Goal: Information Seeking & Learning: Learn about a topic

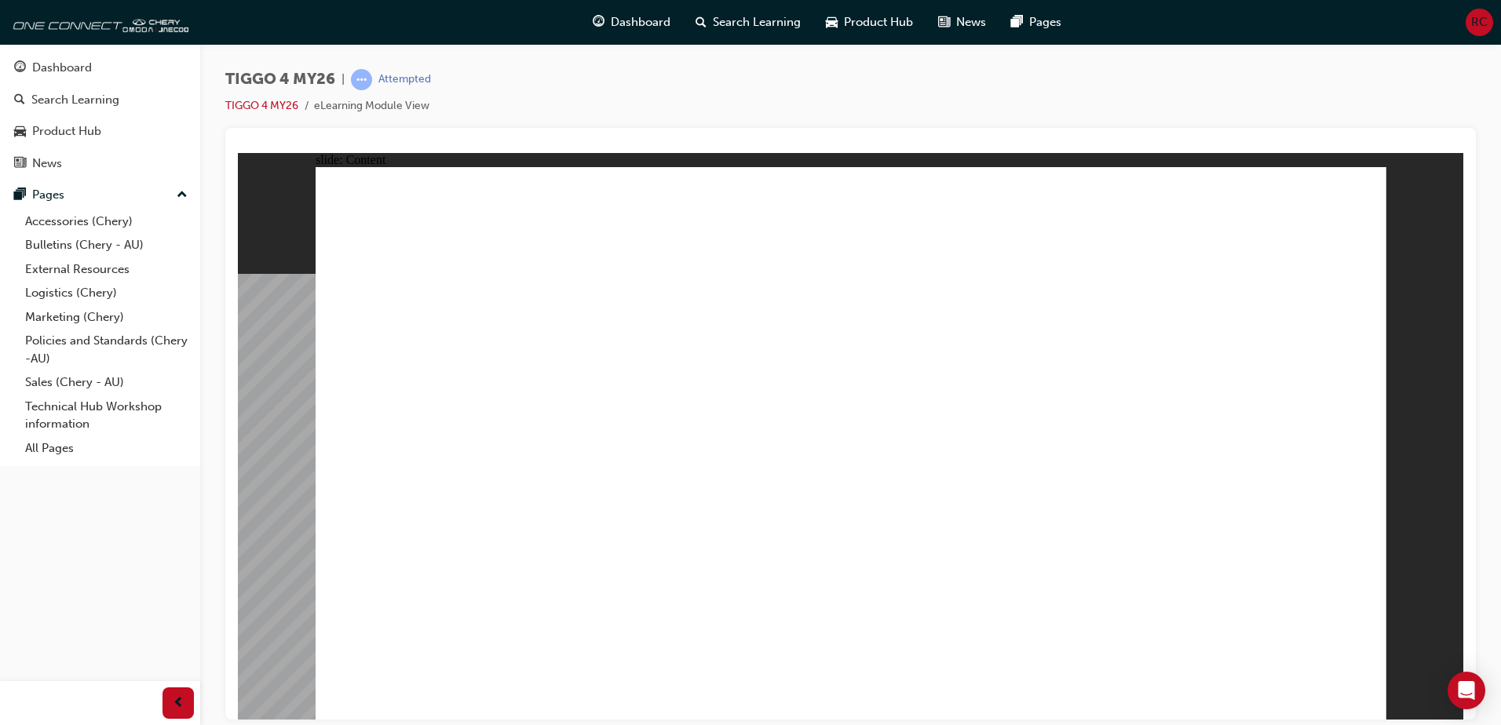
drag, startPoint x: 1141, startPoint y: 573, endPoint x: 1150, endPoint y: 569, distance: 9.5
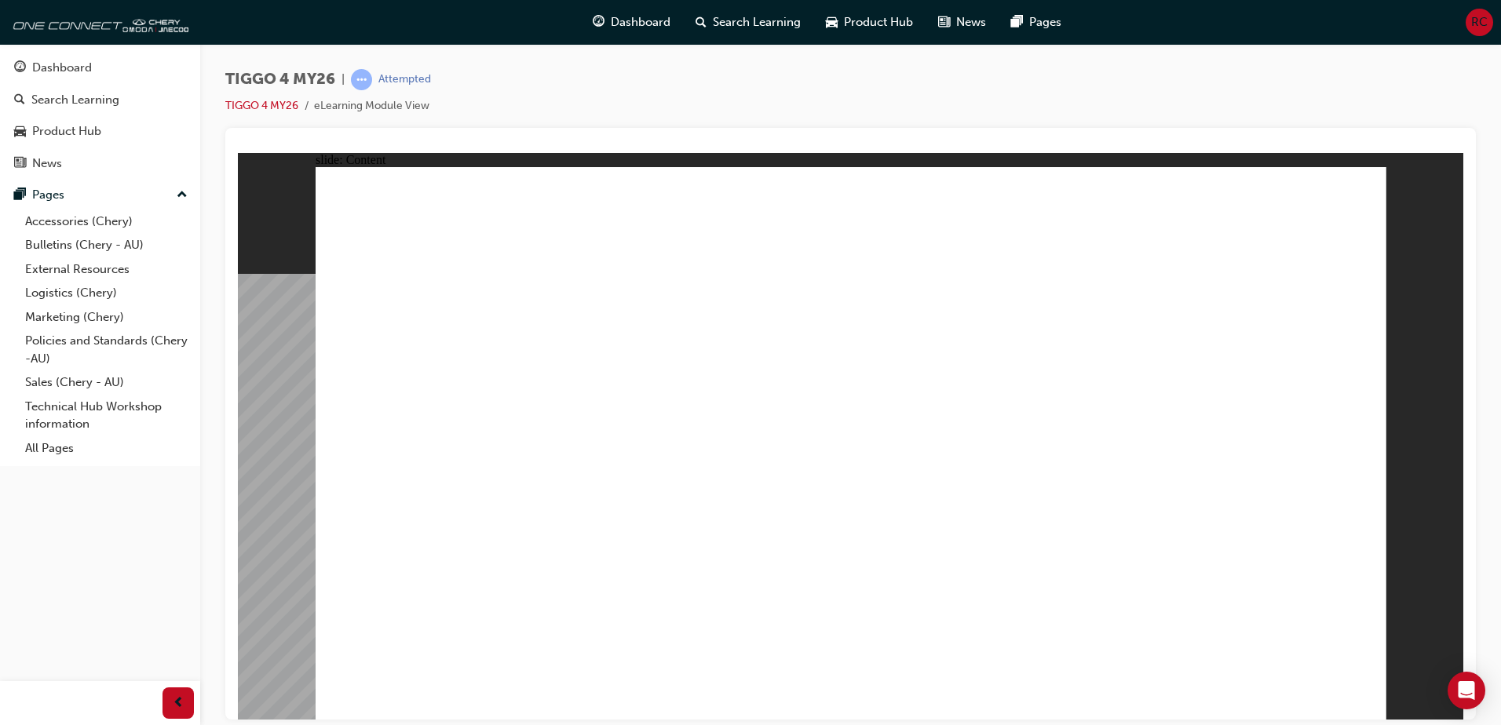
drag, startPoint x: 576, startPoint y: 408, endPoint x: 560, endPoint y: 400, distance: 17.5
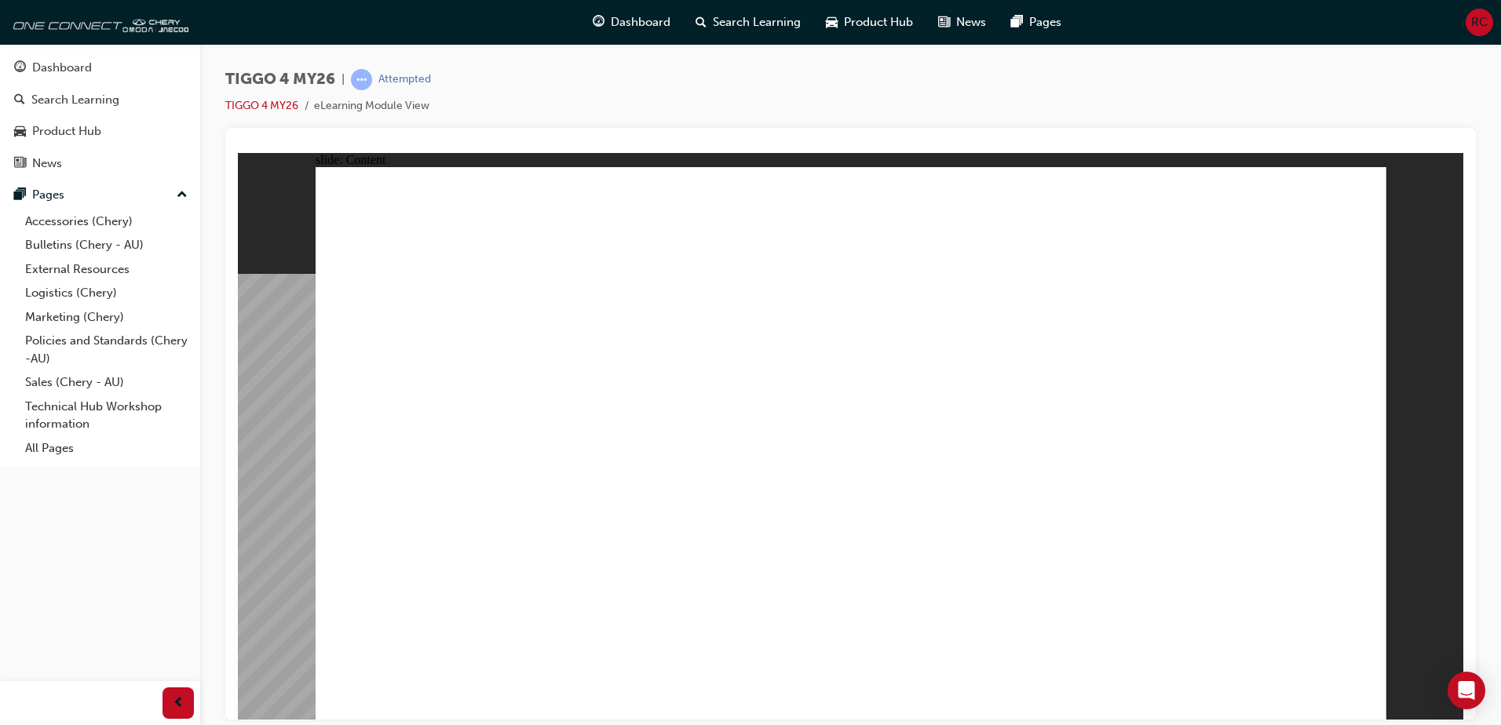
drag, startPoint x: 1367, startPoint y: 695, endPoint x: 1358, endPoint y: 693, distance: 9.7
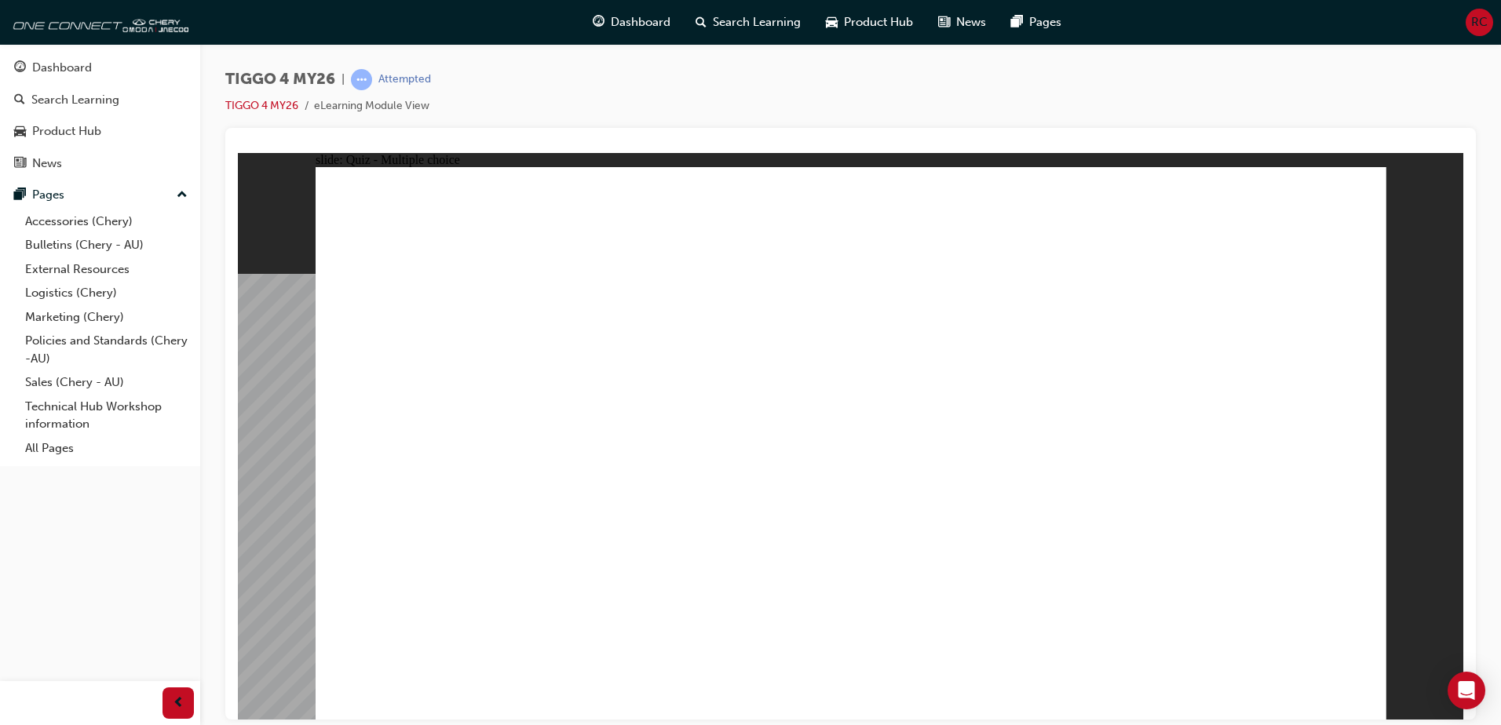
radio input "true"
drag, startPoint x: 627, startPoint y: 519, endPoint x: 636, endPoint y: 424, distance: 95.4
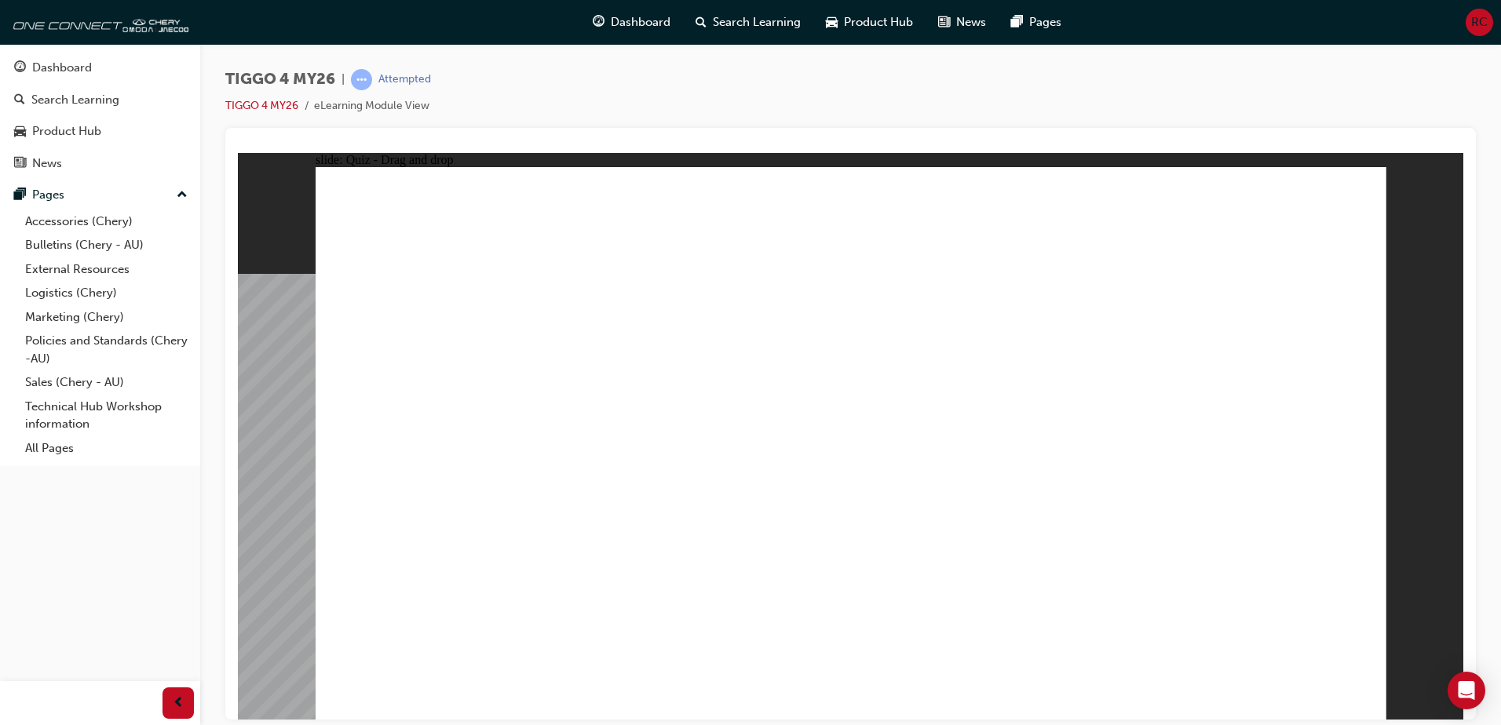
drag, startPoint x: 624, startPoint y: 354, endPoint x: 633, endPoint y: 556, distance: 201.9
drag, startPoint x: 436, startPoint y: 353, endPoint x: 854, endPoint y: 563, distance: 467.1
drag, startPoint x: 884, startPoint y: 360, endPoint x: 1052, endPoint y: 568, distance: 267.3
drag, startPoint x: 1238, startPoint y: 358, endPoint x: 1238, endPoint y: 571, distance: 212.7
drag, startPoint x: 1112, startPoint y: 363, endPoint x: 493, endPoint y: 579, distance: 655.7
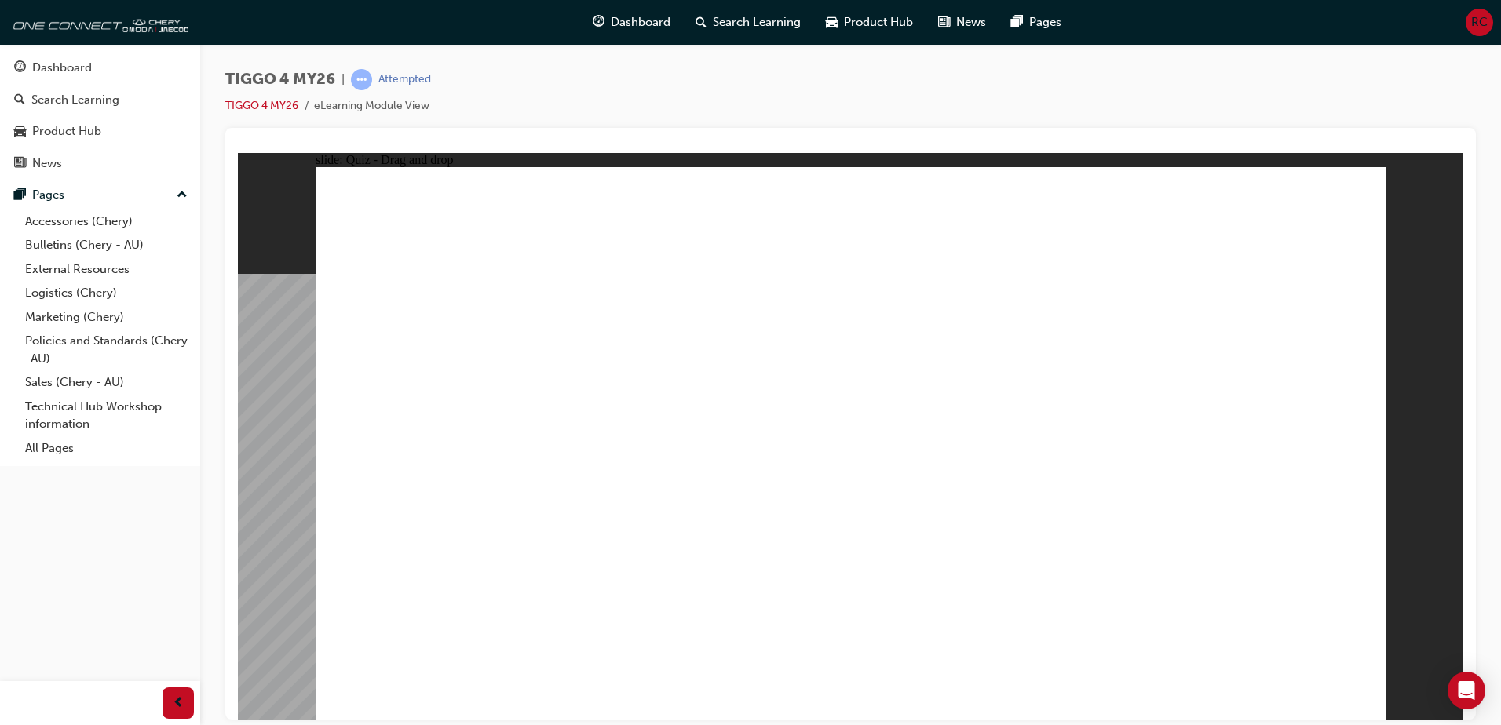
radio input "true"
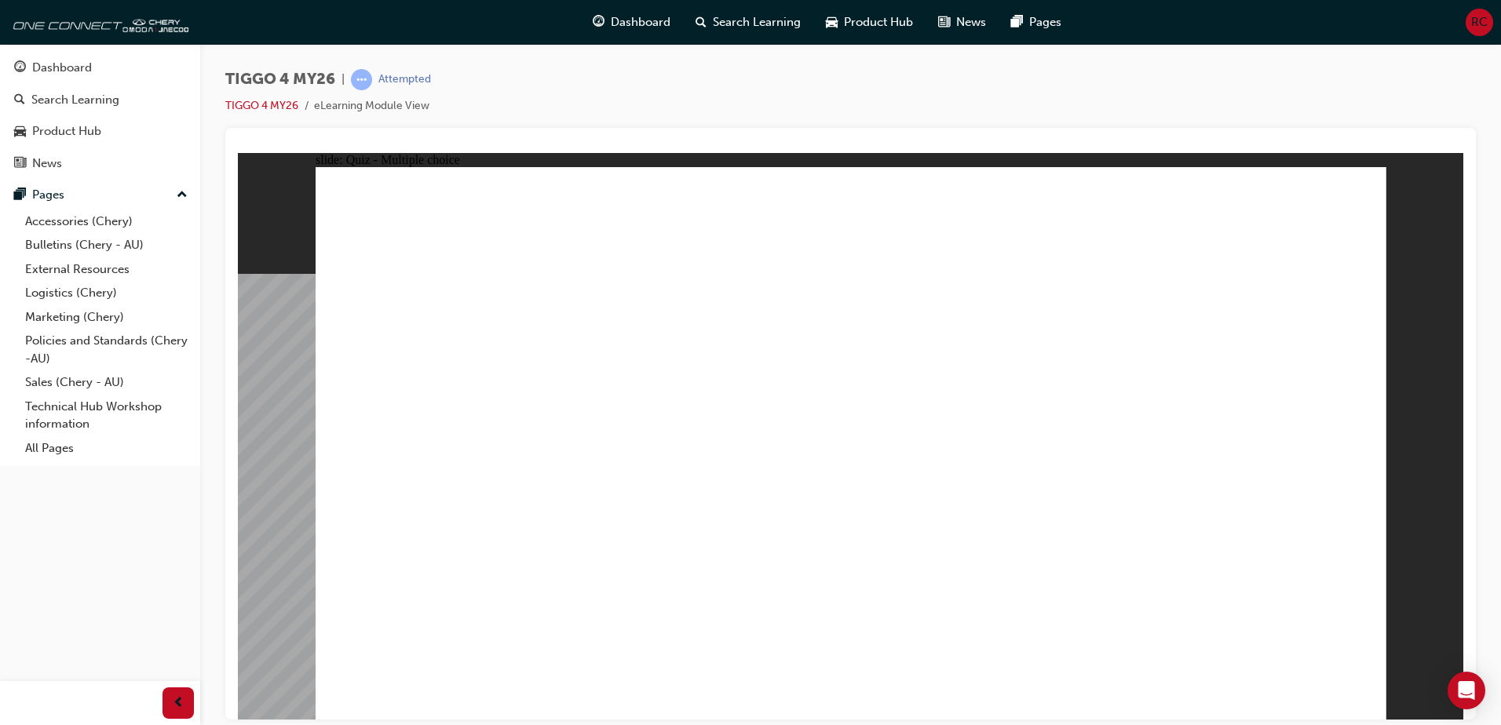
radio input "true"
drag, startPoint x: 402, startPoint y: 401, endPoint x: 1174, endPoint y: 351, distance: 773.9
drag, startPoint x: 464, startPoint y: 451, endPoint x: 1236, endPoint y: 421, distance: 772.9
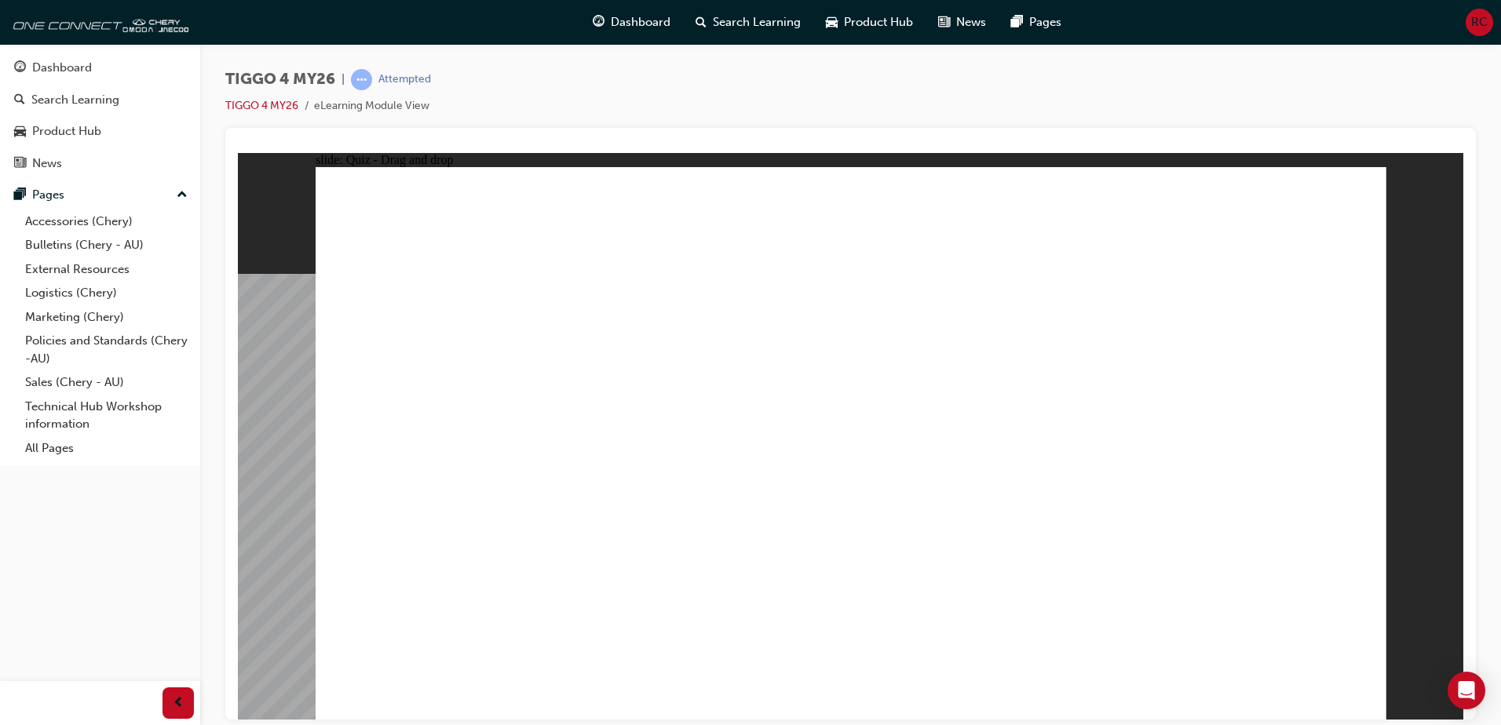
drag, startPoint x: 425, startPoint y: 501, endPoint x: 908, endPoint y: 367, distance: 500.8
drag, startPoint x: 562, startPoint y: 560, endPoint x: 1172, endPoint y: 443, distance: 621.5
drag, startPoint x: 707, startPoint y: 402, endPoint x: 990, endPoint y: 391, distance: 283.5
drag, startPoint x: 667, startPoint y: 449, endPoint x: 1196, endPoint y: 454, distance: 529.0
drag, startPoint x: 662, startPoint y: 503, endPoint x: 1198, endPoint y: 487, distance: 535.5
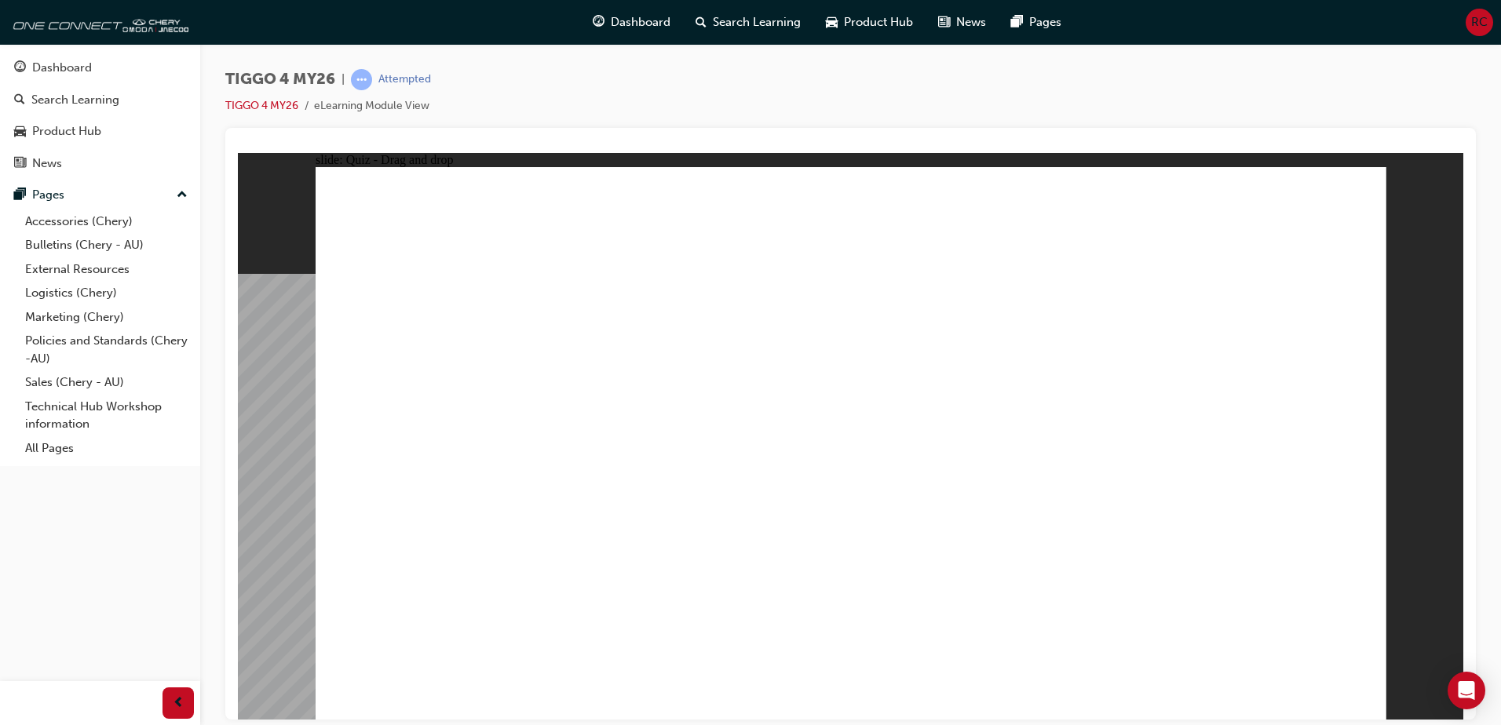
radio input "true"
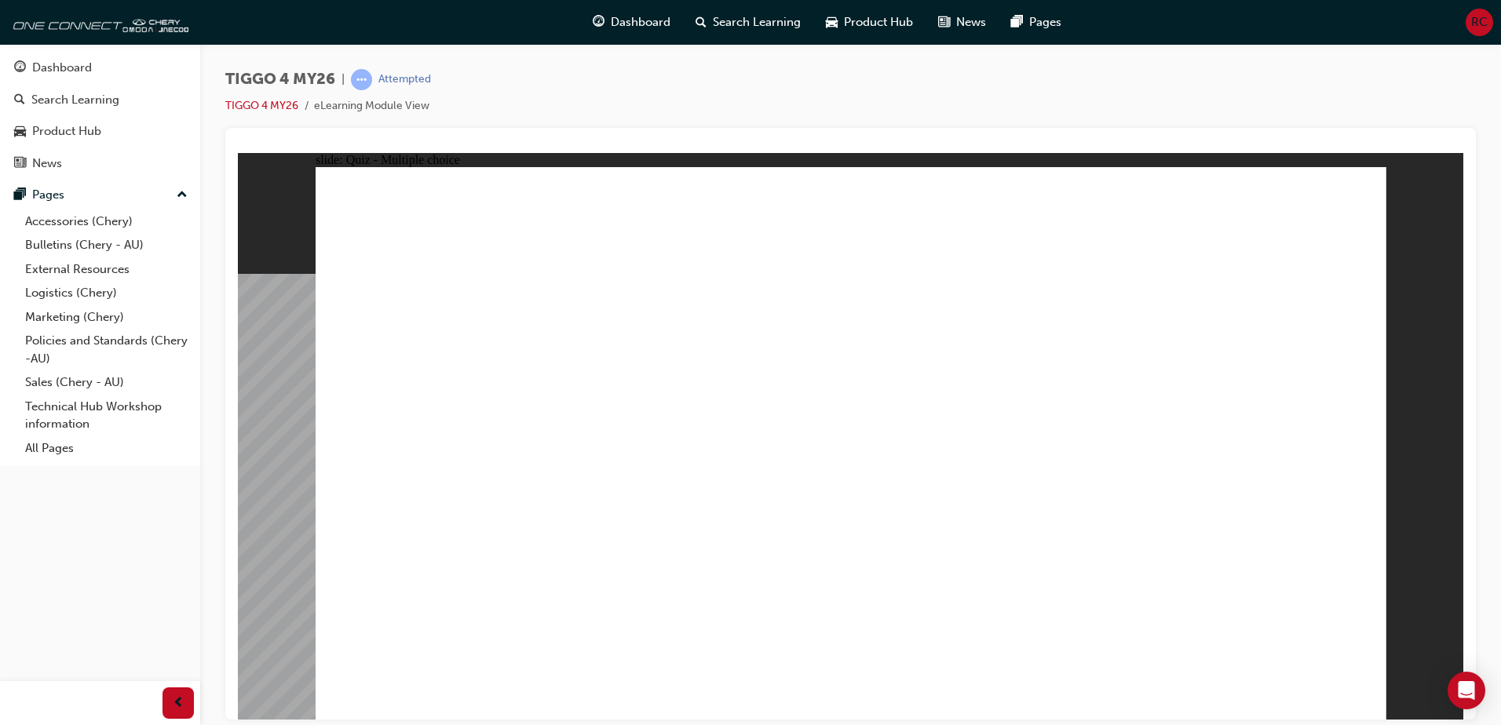
radio input "true"
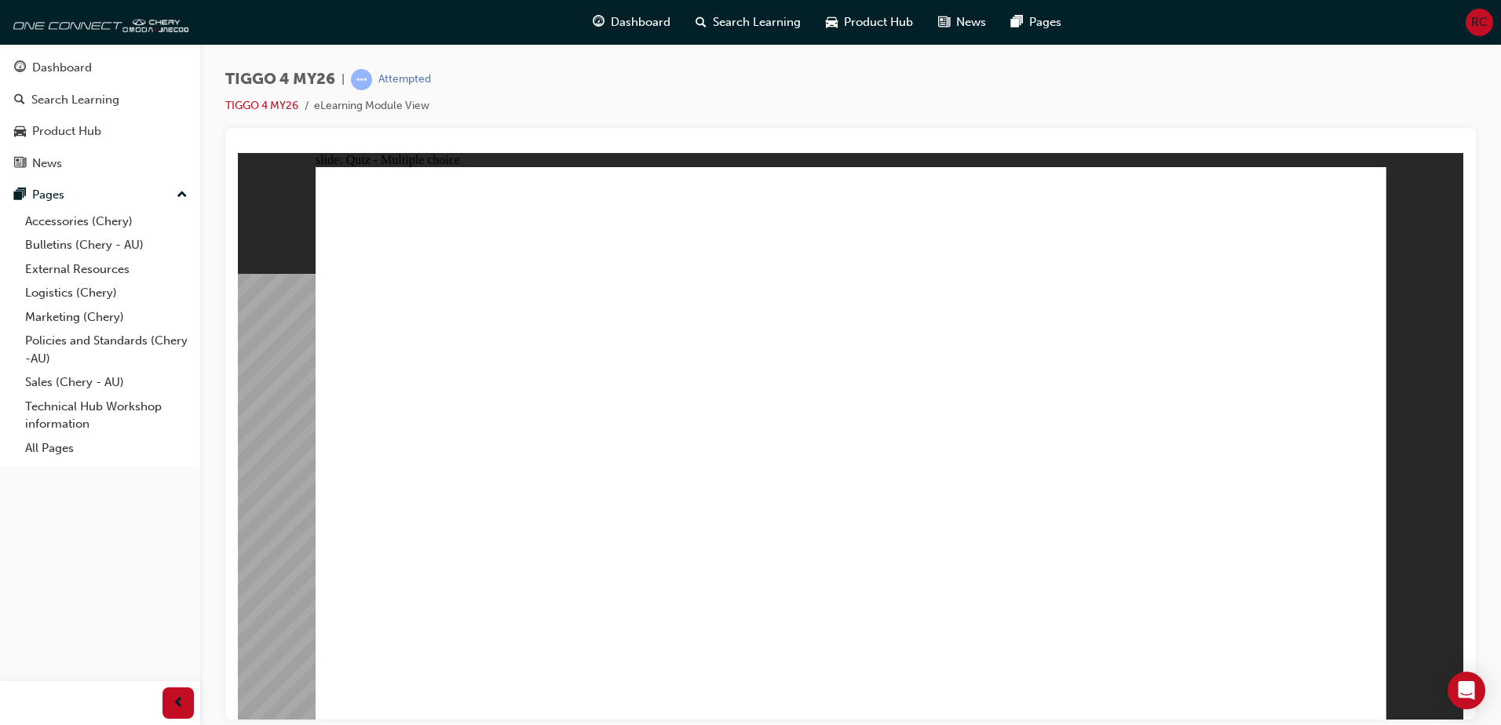
radio input "true"
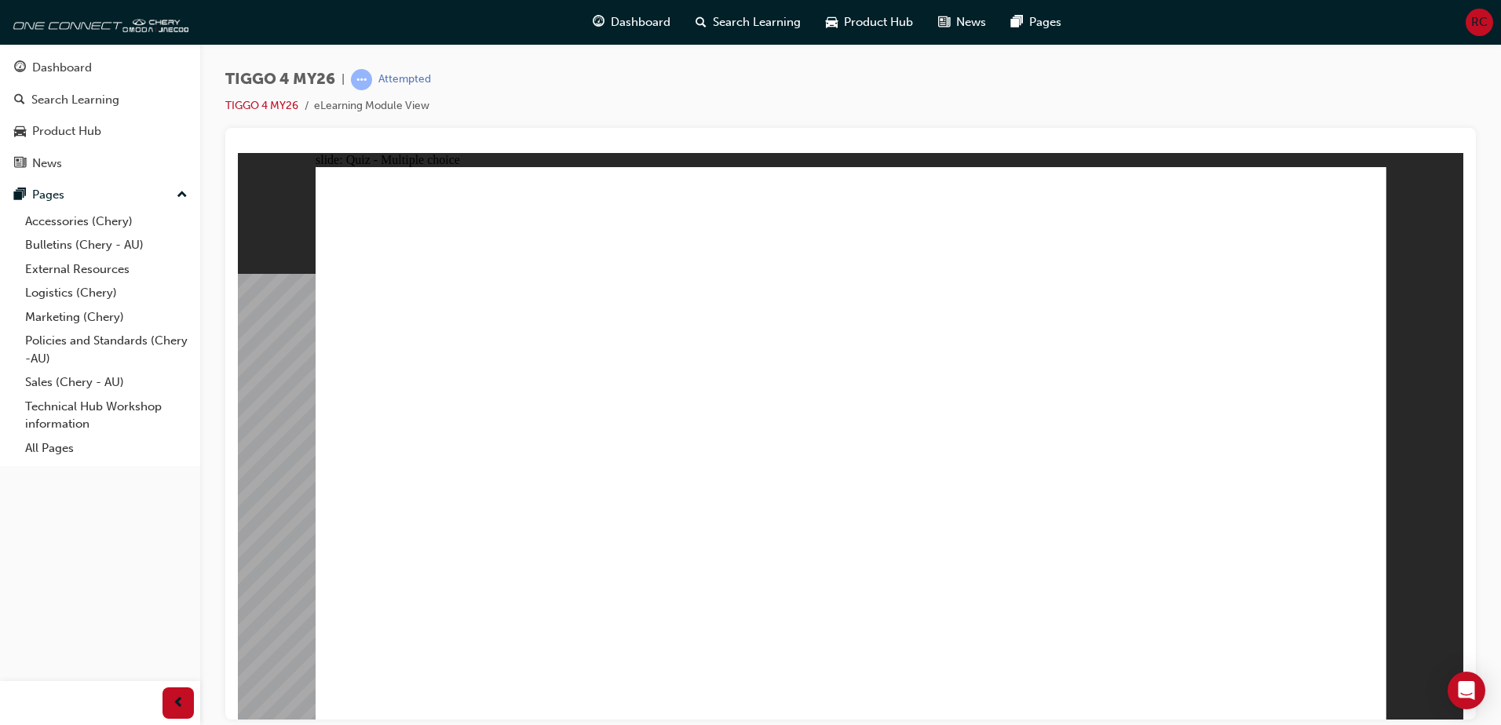
radio input "true"
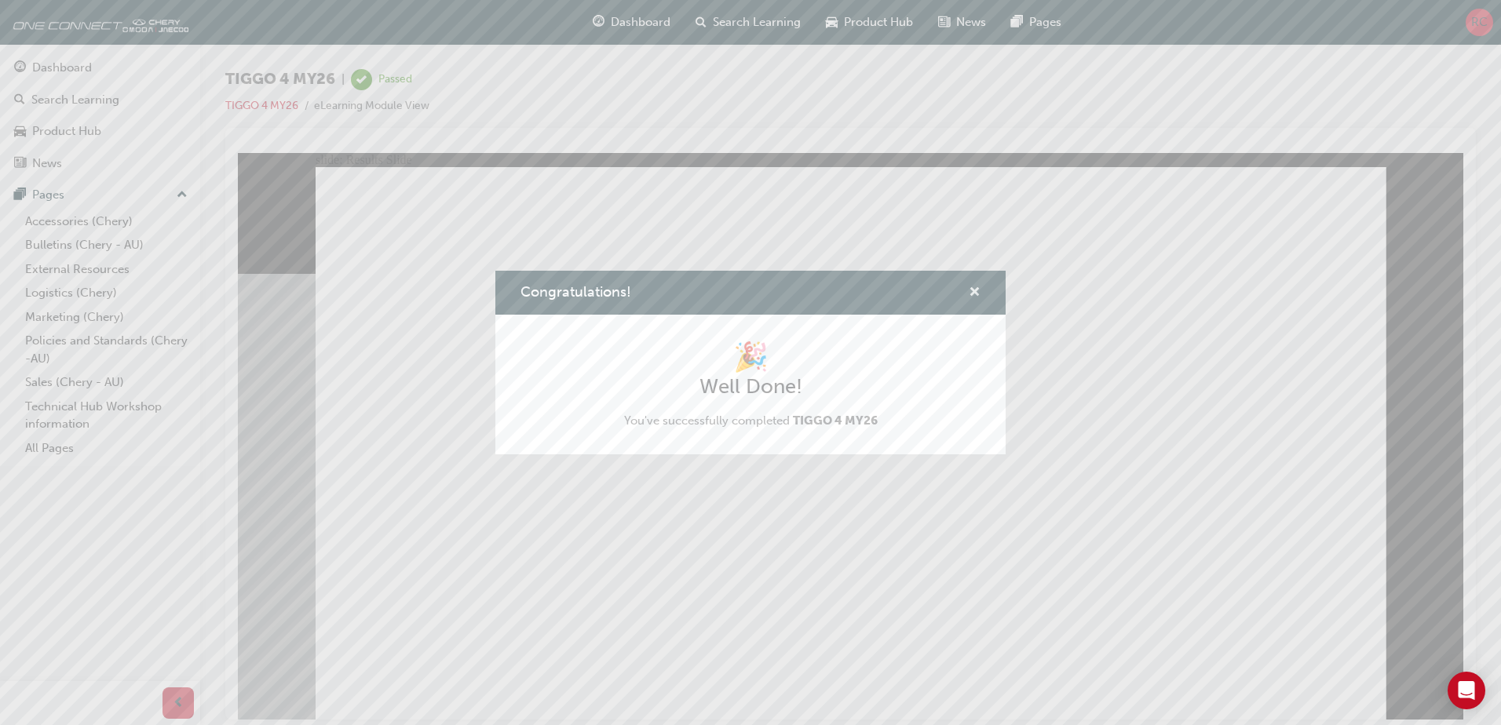
click at [979, 286] on span "cross-icon" at bounding box center [974, 293] width 12 height 14
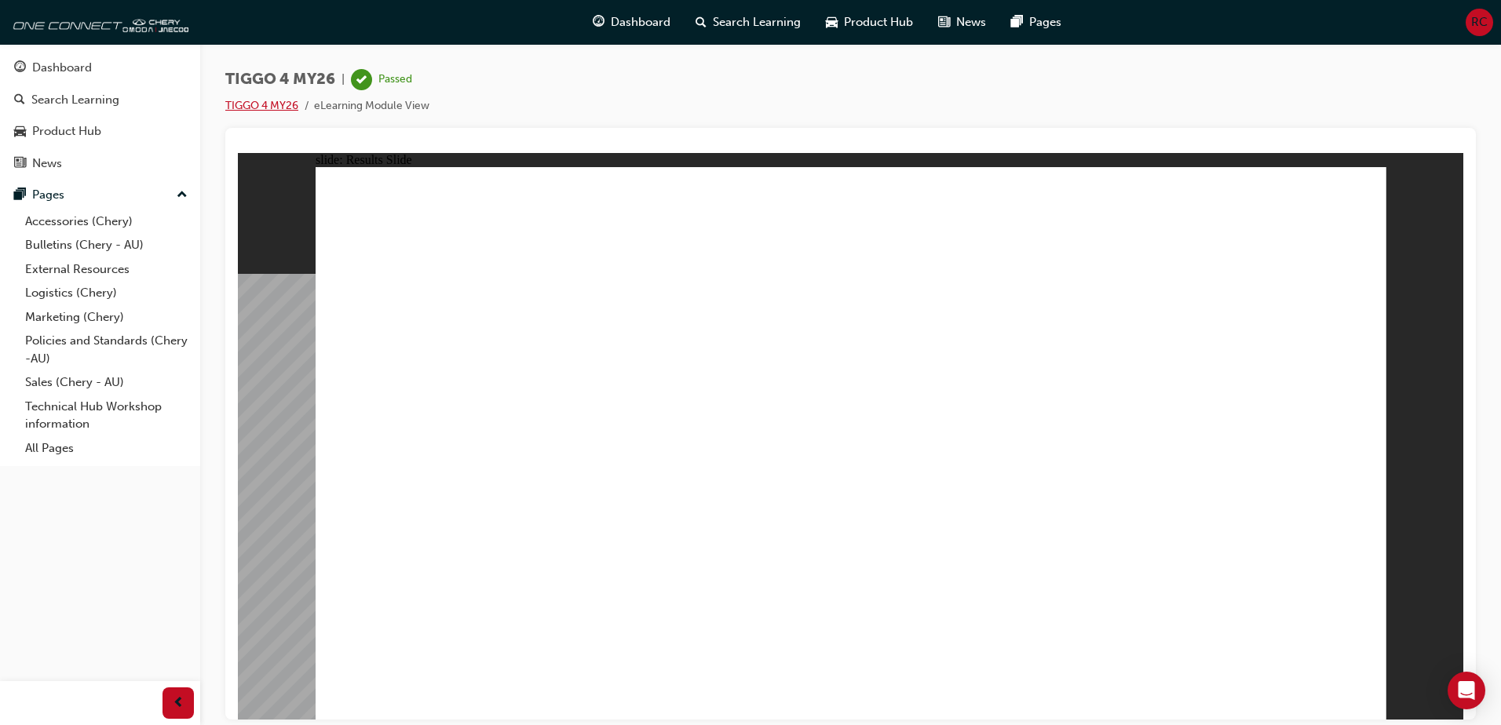
click at [280, 107] on link "TIGGO 4 MY26" at bounding box center [261, 105] width 73 height 13
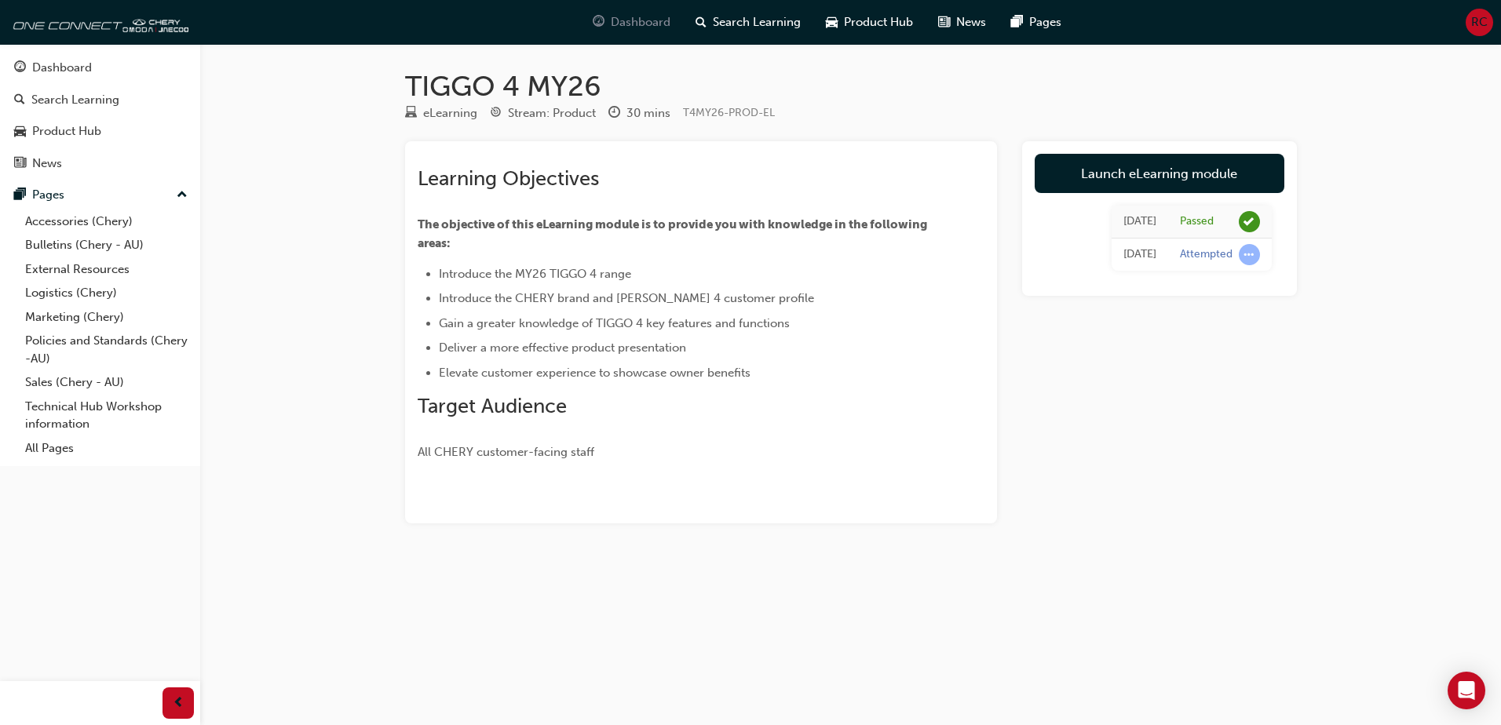
click at [658, 16] on span "Dashboard" at bounding box center [641, 22] width 60 height 18
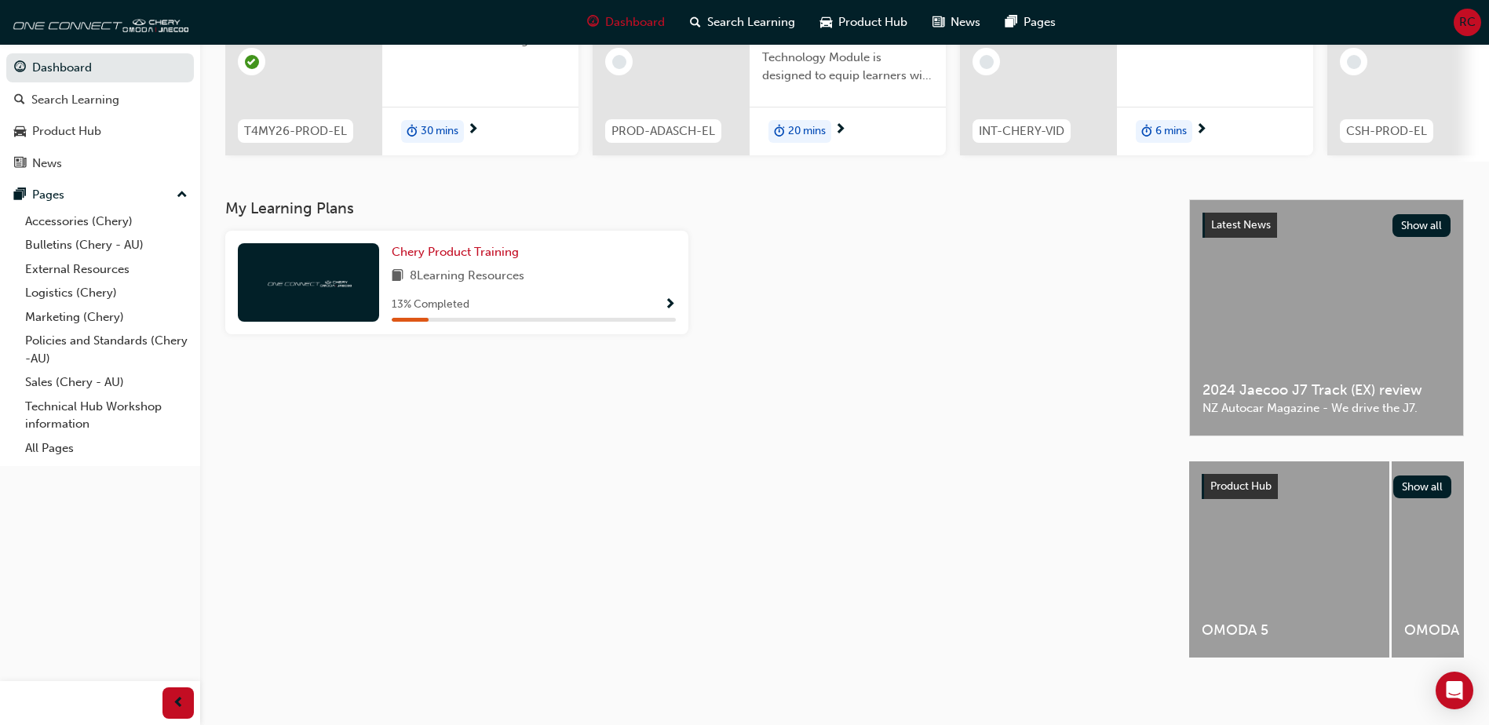
scroll to position [213, 0]
click at [527, 277] on div "8 Learning Resources" at bounding box center [534, 277] width 284 height 20
click at [480, 245] on span "Chery Product Training" at bounding box center [455, 252] width 127 height 14
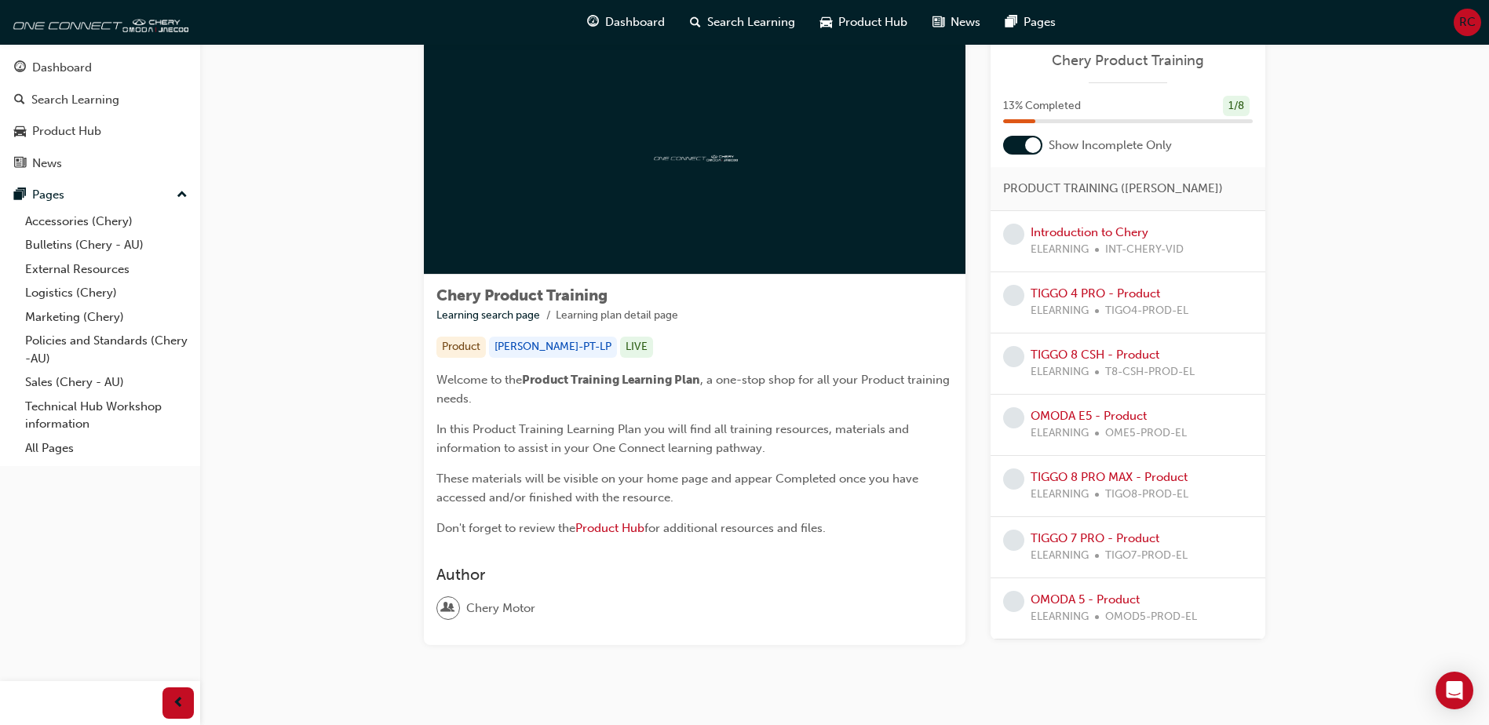
scroll to position [77, 0]
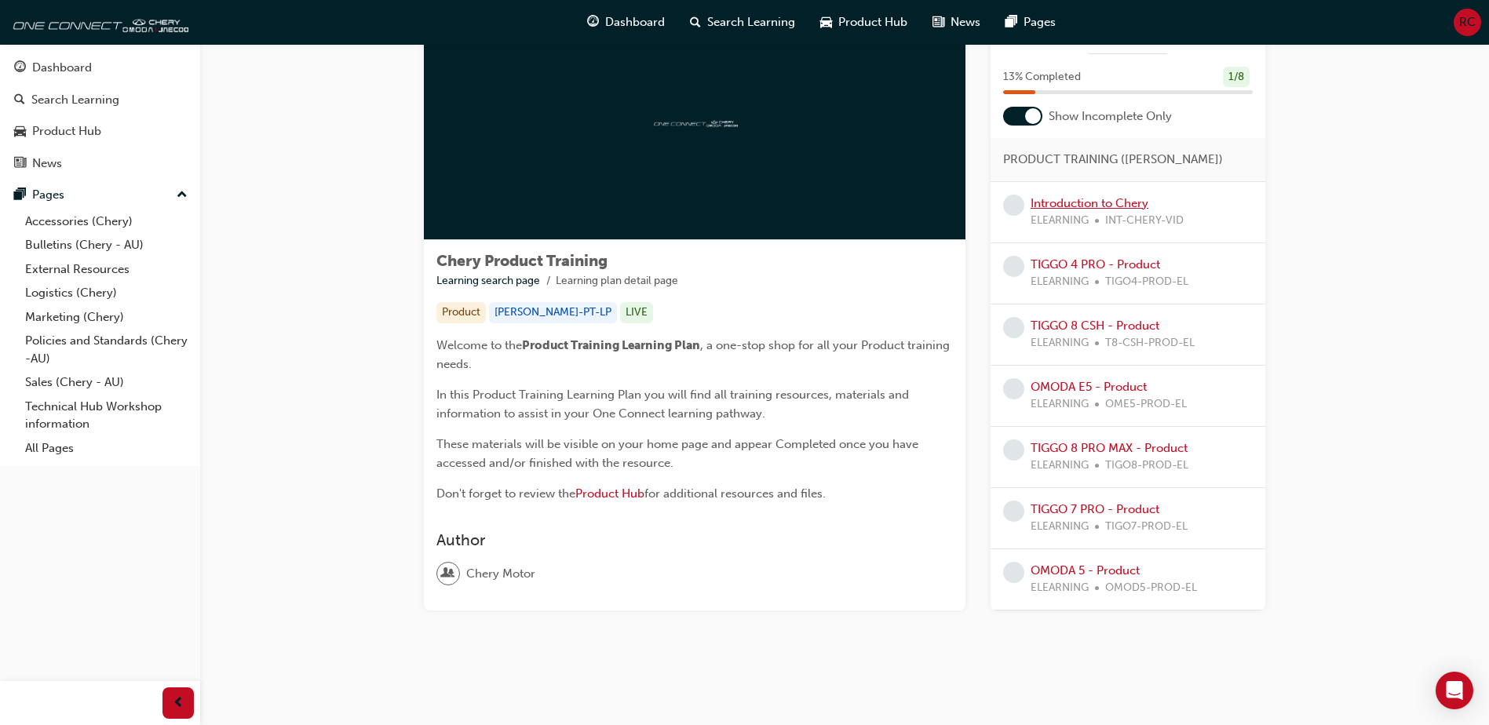
click at [1074, 203] on link "Introduction to Chery" at bounding box center [1089, 203] width 118 height 14
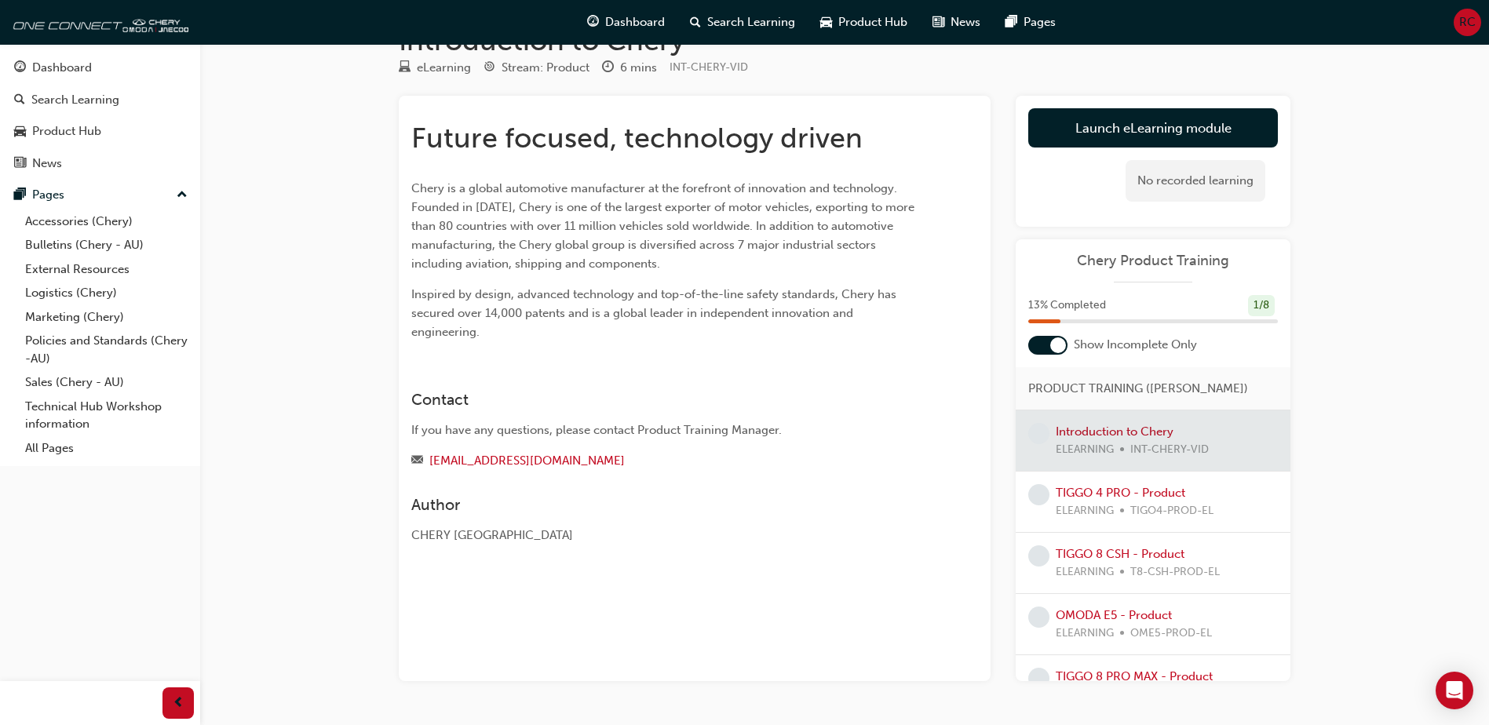
scroll to position [91, 0]
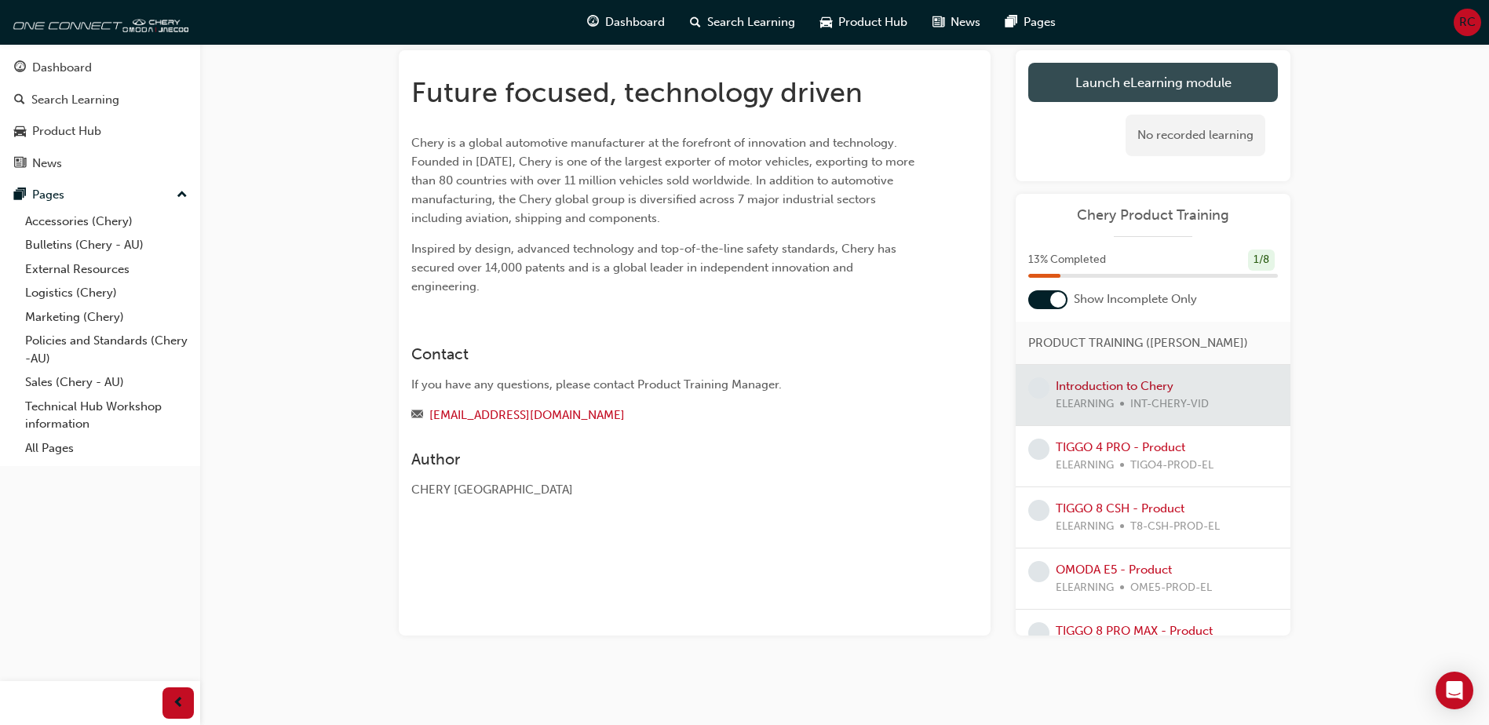
click at [1155, 94] on link "Launch eLearning module" at bounding box center [1153, 82] width 250 height 39
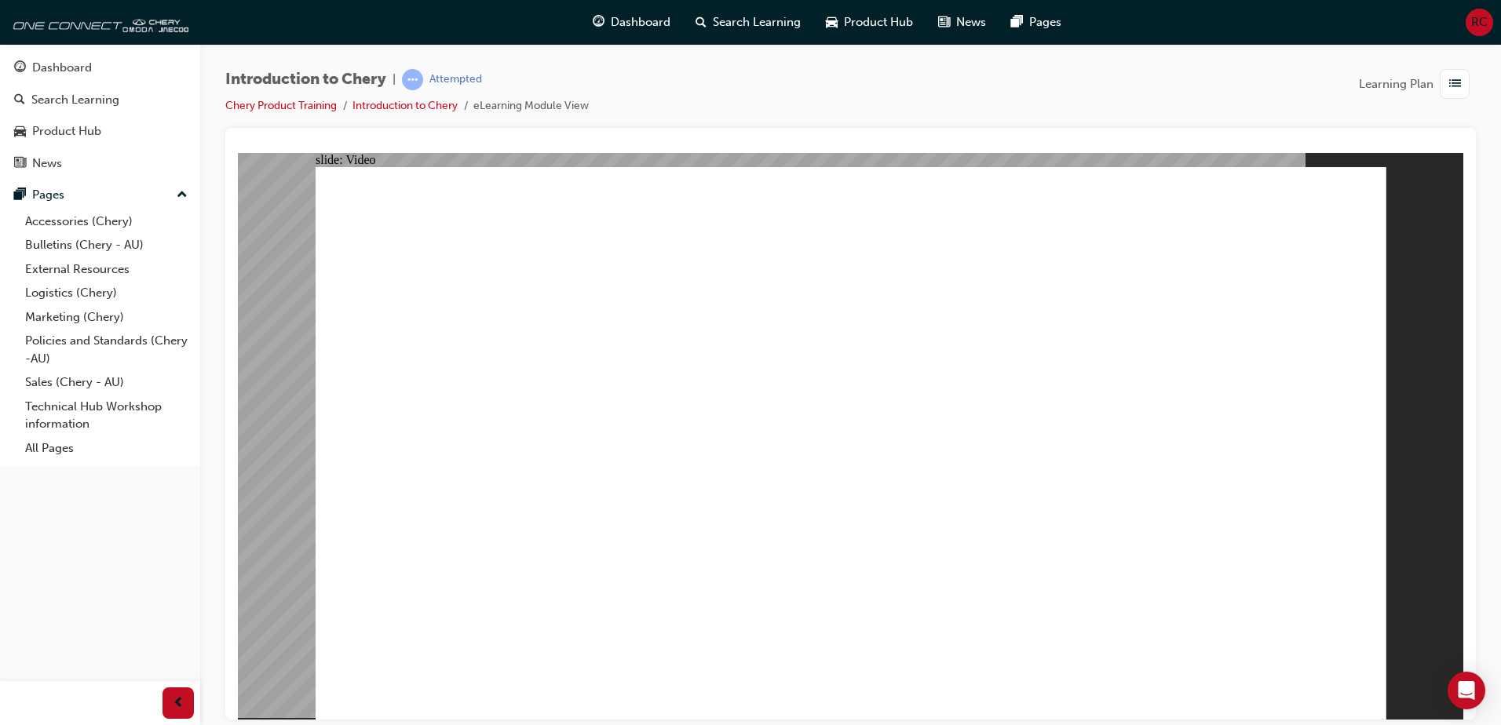
type input "37"
